Goal: Transaction & Acquisition: Download file/media

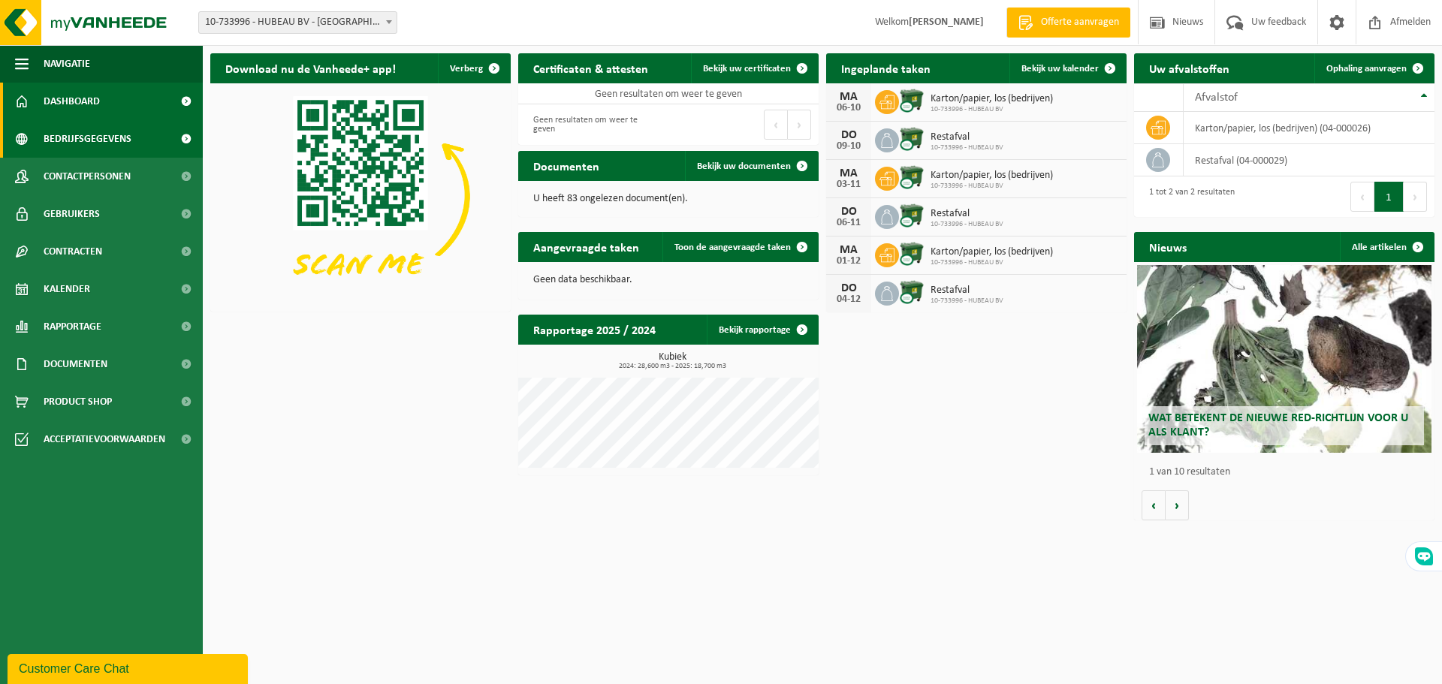
click at [119, 142] on span "Bedrijfsgegevens" at bounding box center [88, 139] width 88 height 38
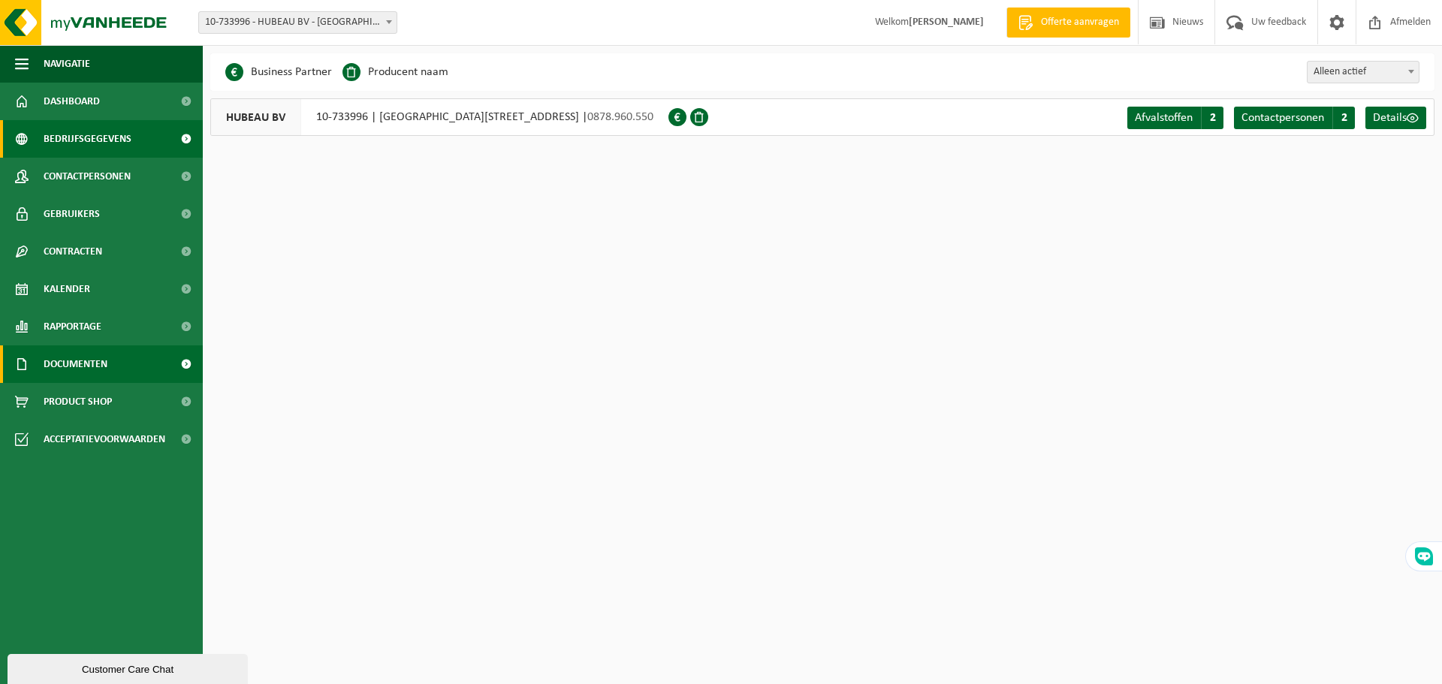
click at [131, 359] on link "Documenten" at bounding box center [101, 364] width 203 height 38
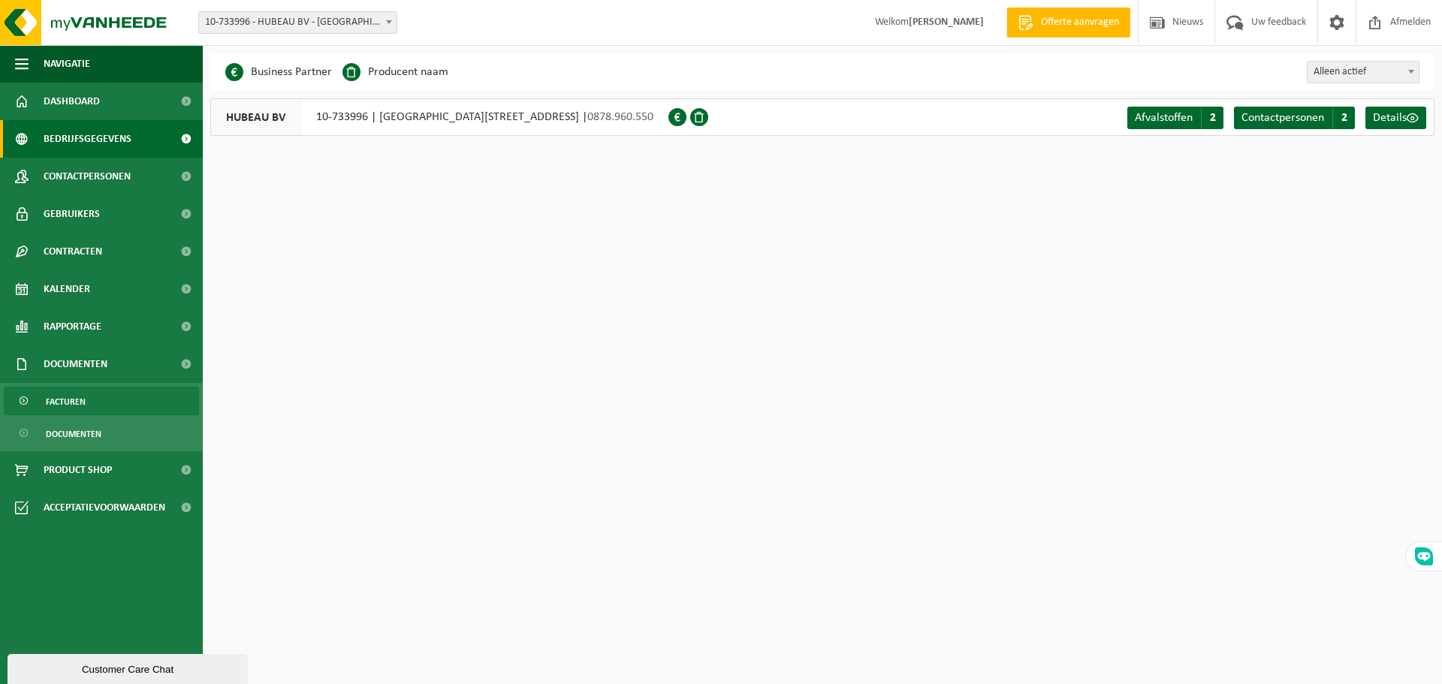
click at [120, 403] on link "Facturen" at bounding box center [101, 401] width 195 height 29
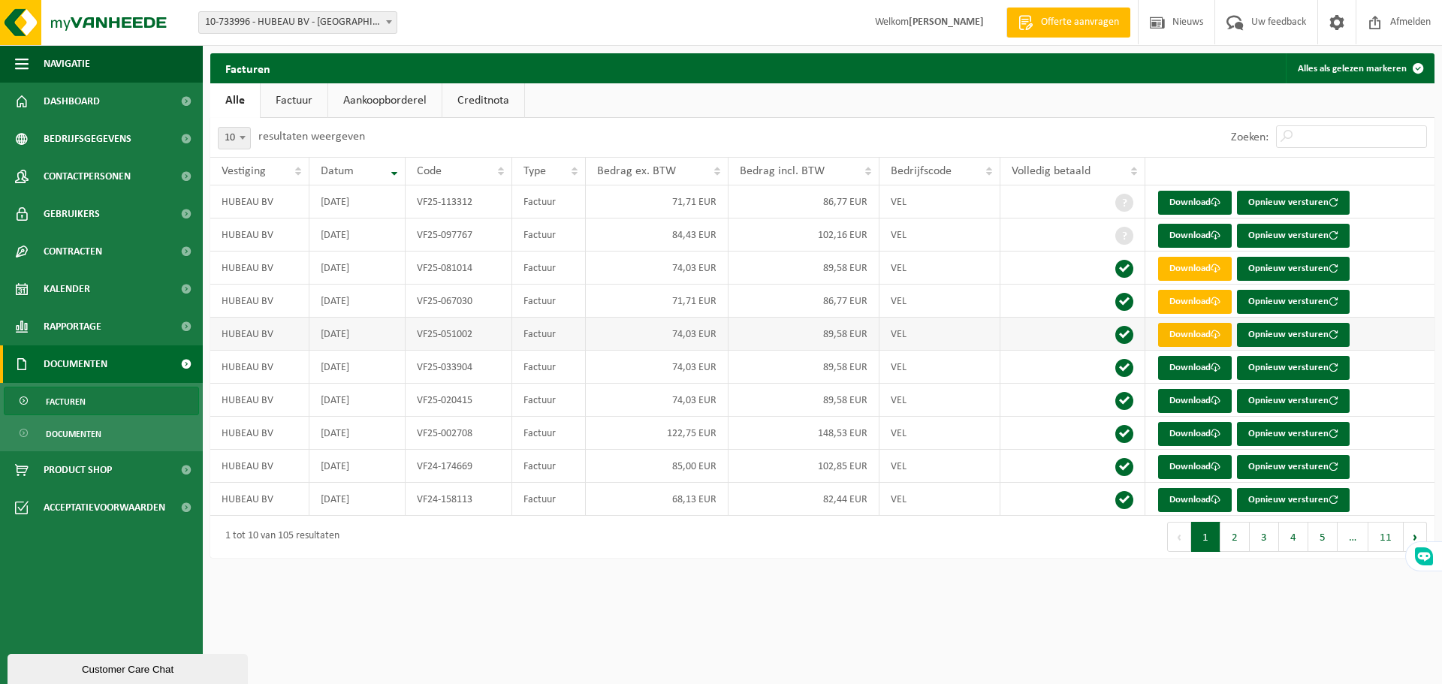
click at [1178, 338] on link "Download" at bounding box center [1195, 335] width 74 height 24
click at [1186, 304] on link "Download" at bounding box center [1195, 302] width 74 height 24
click at [1193, 262] on link "Download" at bounding box center [1195, 269] width 74 height 24
click at [1189, 237] on link "Download" at bounding box center [1195, 236] width 74 height 24
click at [764, 38] on div "Vestiging: 10-733996 - HUBEAU BV - [GEOGRAPHIC_DATA] 10-733996 - HUBEAU BV - [G…" at bounding box center [721, 23] width 1442 height 46
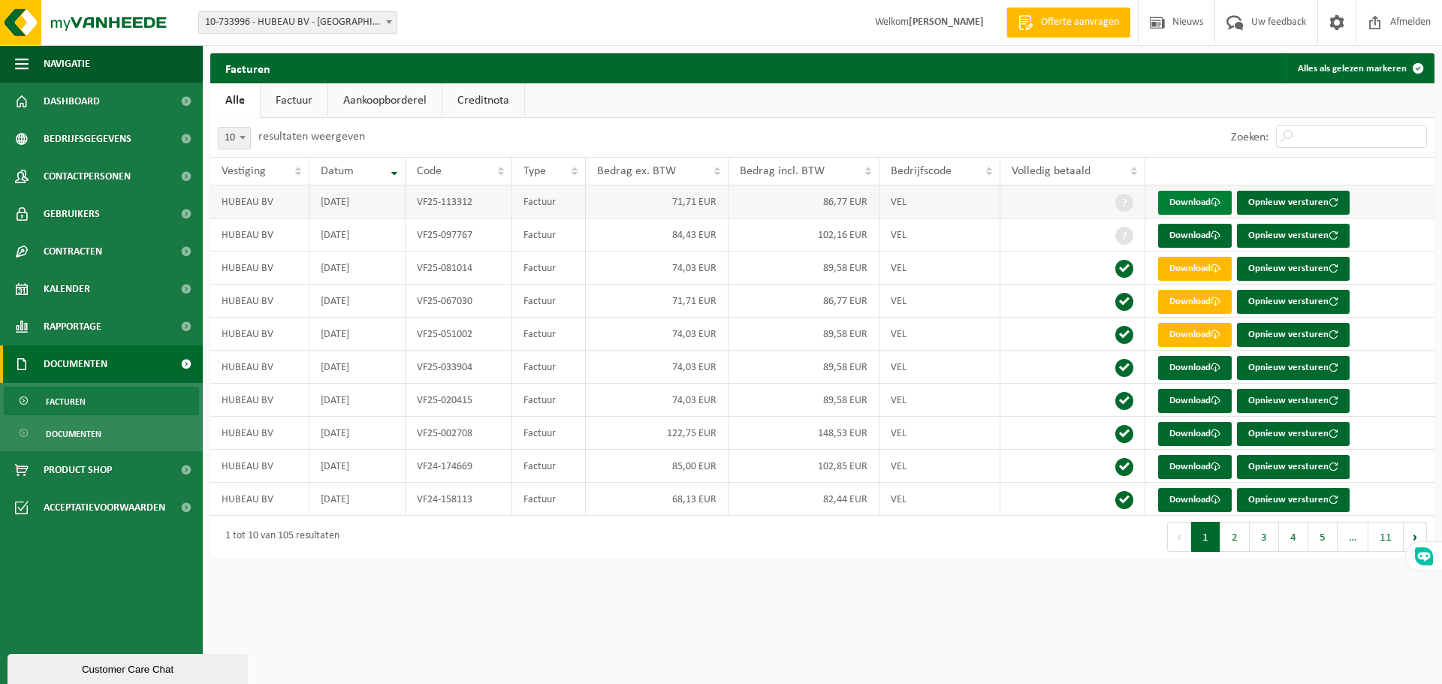
click at [1203, 204] on link "Download" at bounding box center [1195, 203] width 74 height 24
click at [1242, 537] on button "2" at bounding box center [1234, 537] width 29 height 30
